Goal: Information Seeking & Learning: Learn about a topic

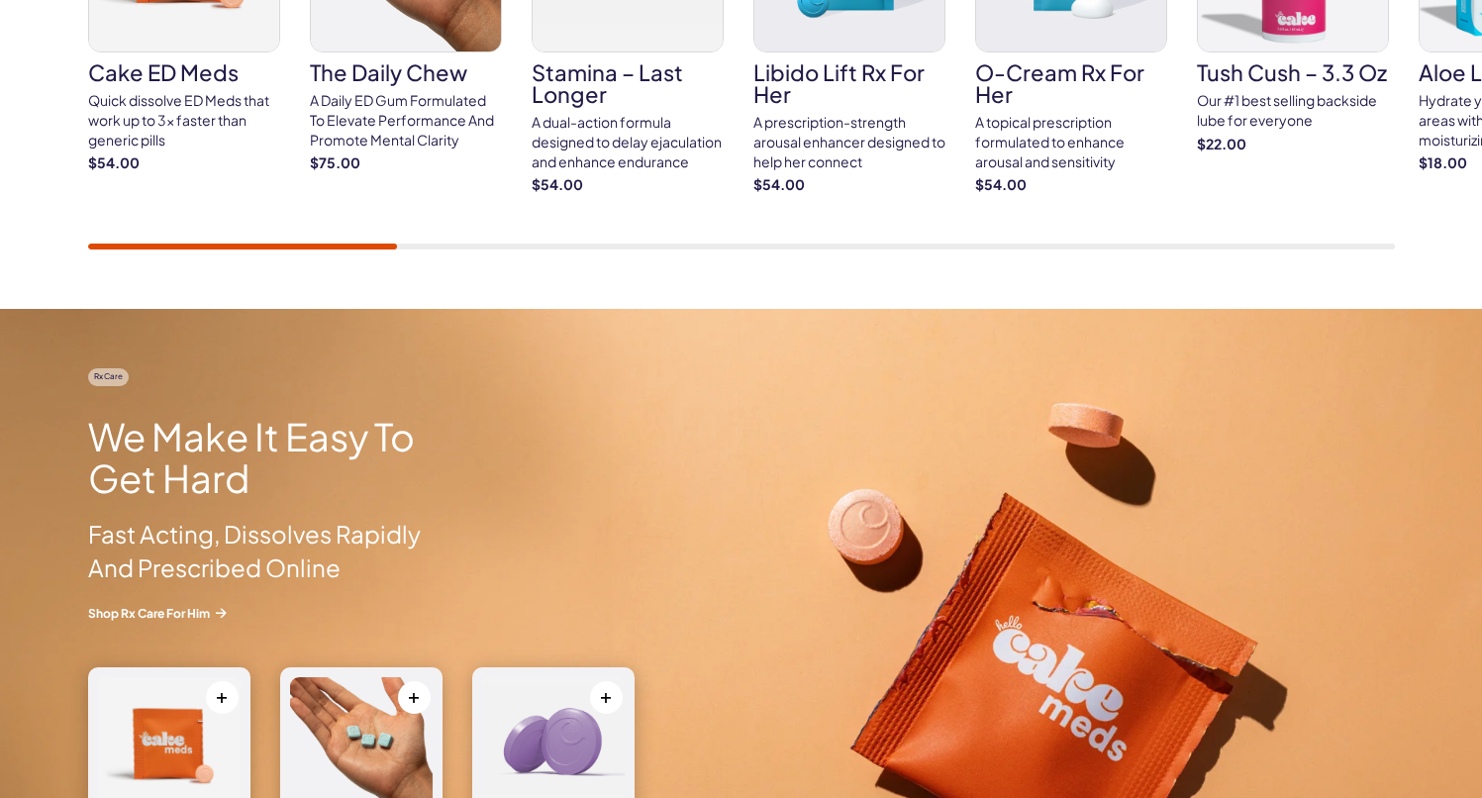
scroll to position [1424, 0]
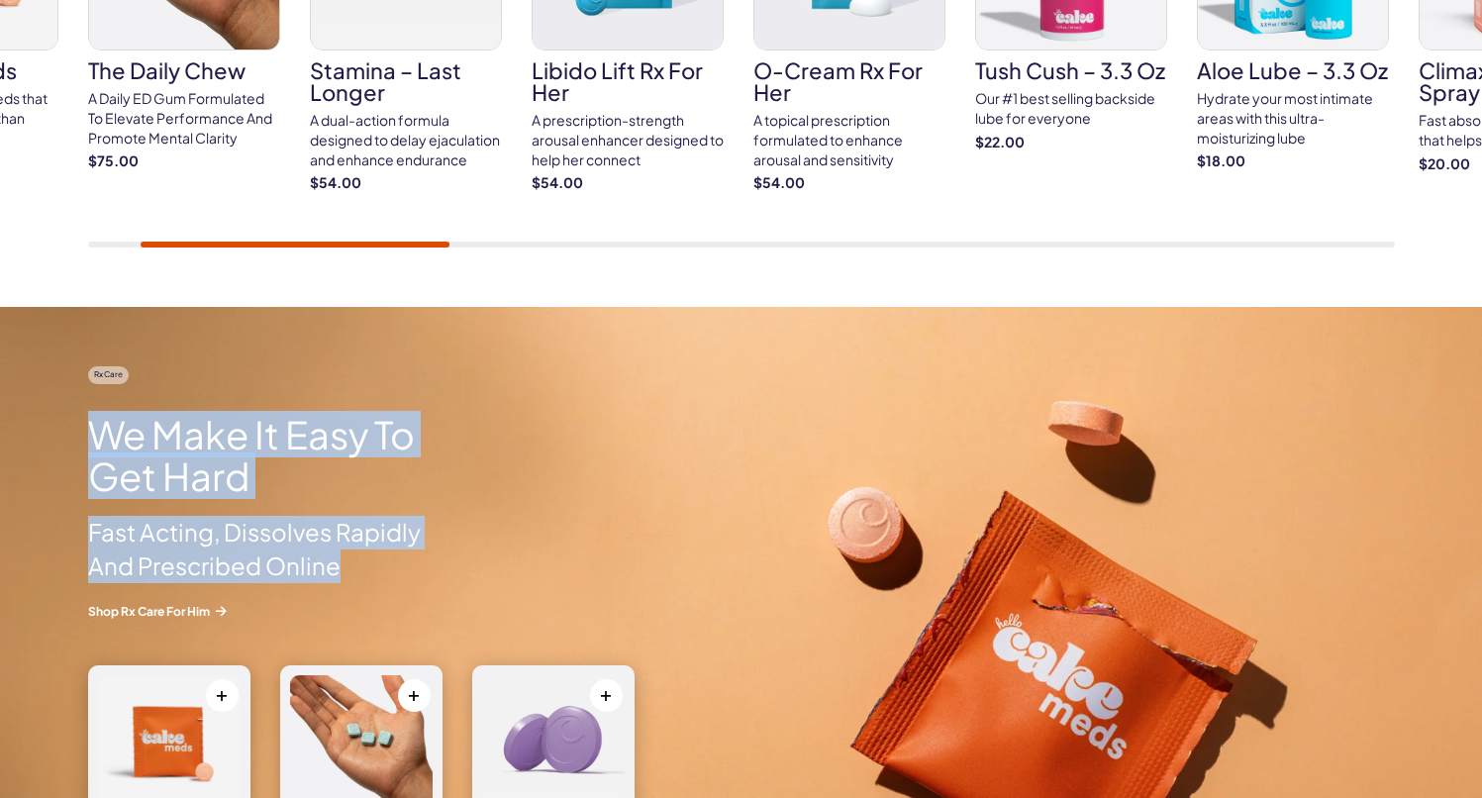
drag, startPoint x: 88, startPoint y: 429, endPoint x: 385, endPoint y: 582, distance: 334.3
click at [385, 582] on div "Rx Care We Make It Easy To Get Hard Fast Acting, Dissolves Rapidly And Prescrib…" at bounding box center [269, 492] width 363 height 252
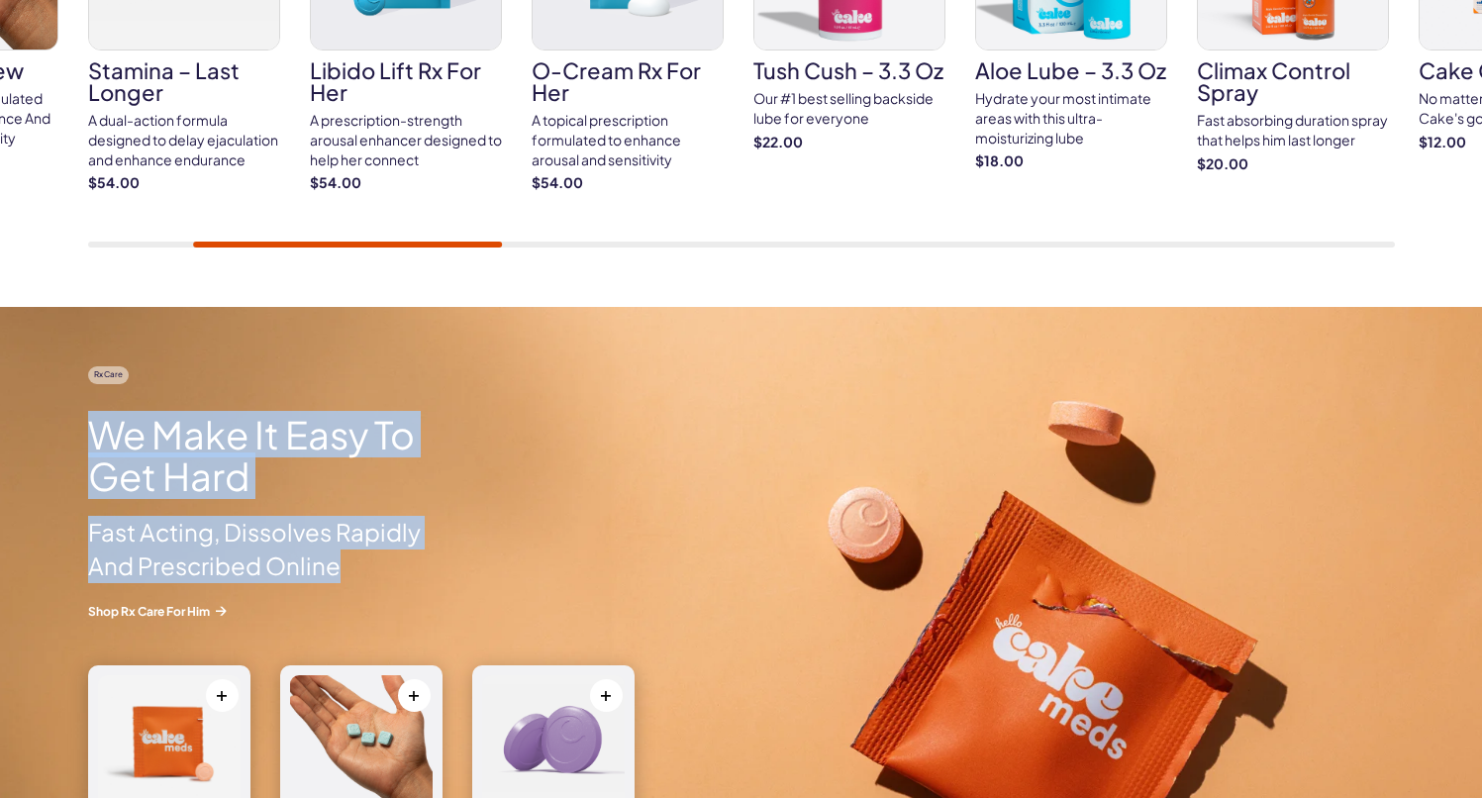
click at [208, 462] on h2 "We Make It Easy To Get Hard" at bounding box center [269, 455] width 363 height 83
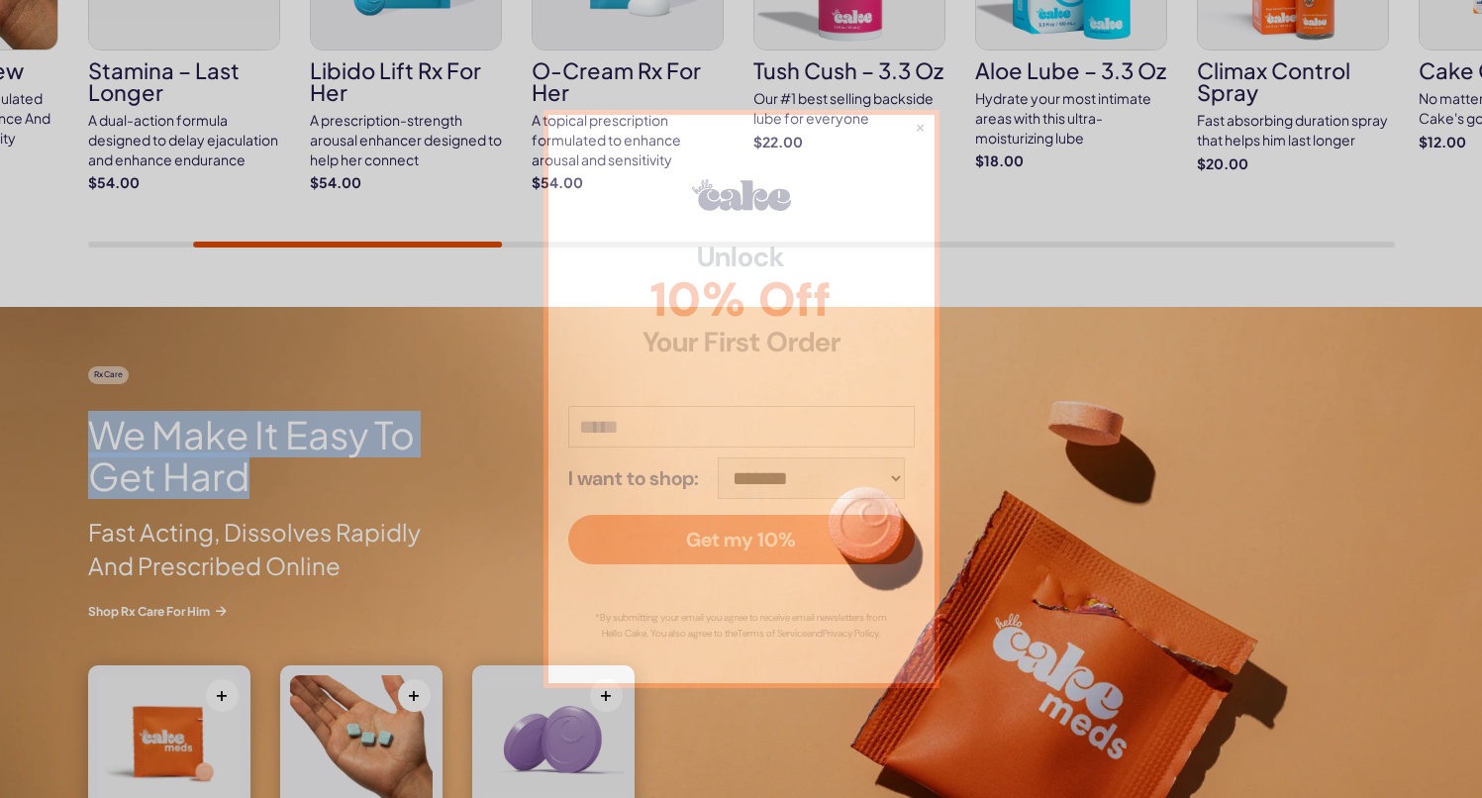
drag, startPoint x: 270, startPoint y: 474, endPoint x: 79, endPoint y: 438, distance: 194.5
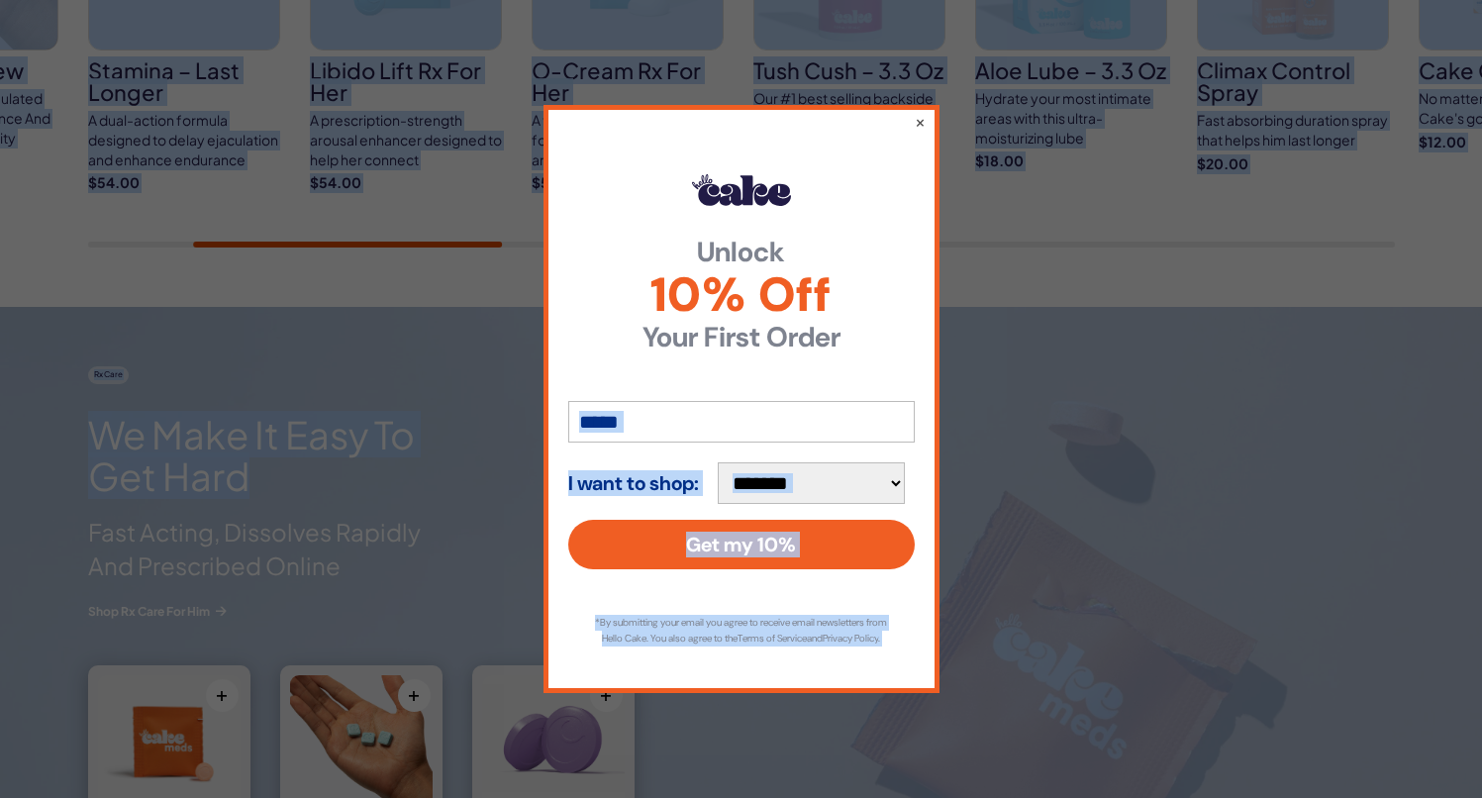
copy body "**********"
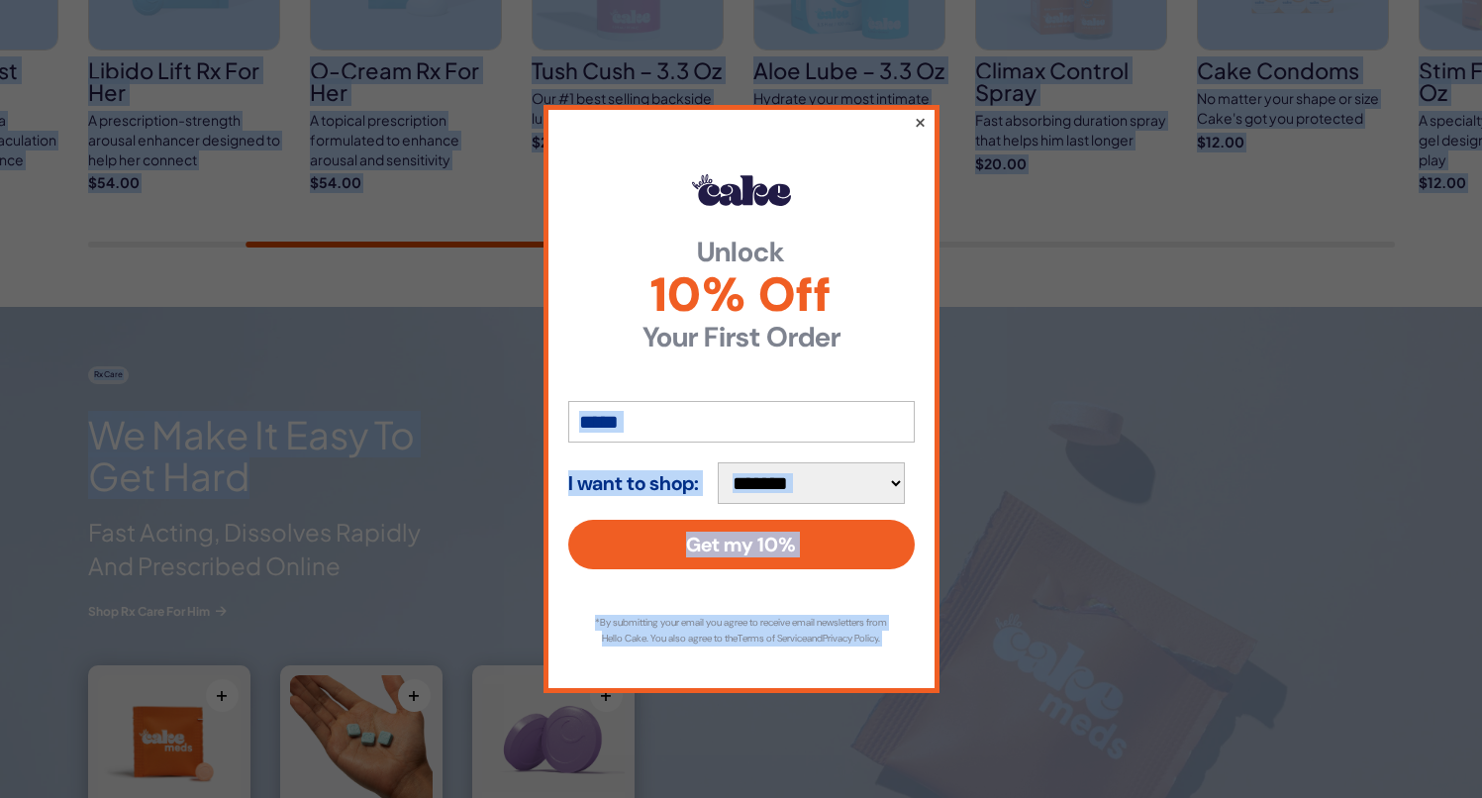
click at [920, 115] on button "×" at bounding box center [919, 122] width 13 height 24
